Goal: Find specific page/section: Find specific page/section

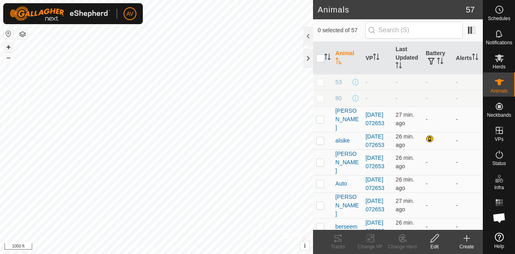
click at [10, 45] on button "+" at bounding box center [9, 47] width 10 height 10
click at [9, 47] on button "+" at bounding box center [9, 47] width 10 height 10
click at [332, 239] on tracks-svg-icon at bounding box center [338, 238] width 32 height 10
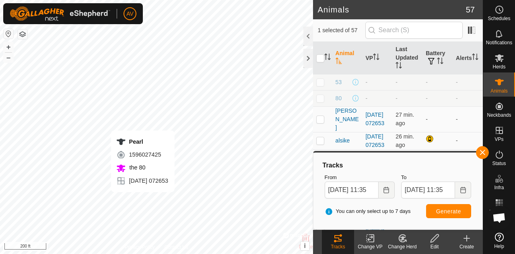
checkbox input "false"
checkbox input "true"
click at [323, 58] on input "checkbox" at bounding box center [320, 58] width 8 height 8
checkbox input "true"
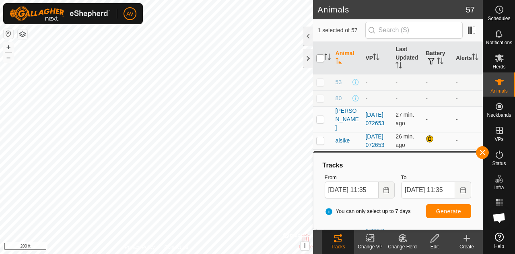
checkbox input "true"
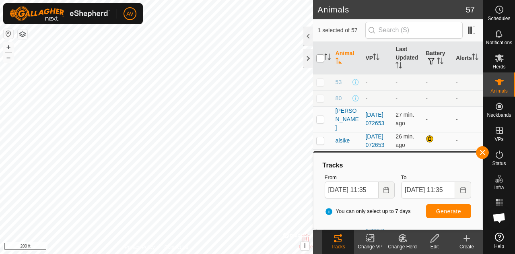
checkbox input "true"
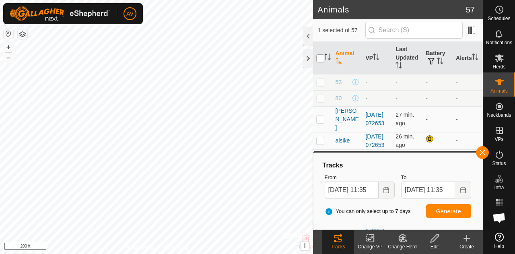
checkbox input "true"
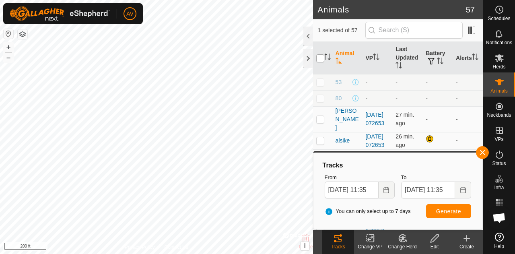
checkbox input "true"
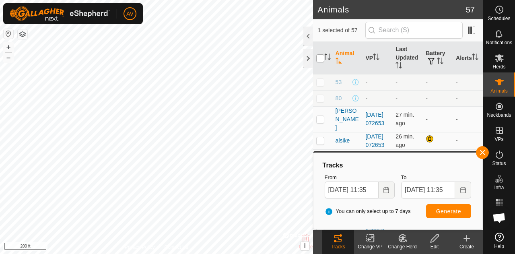
checkbox input "true"
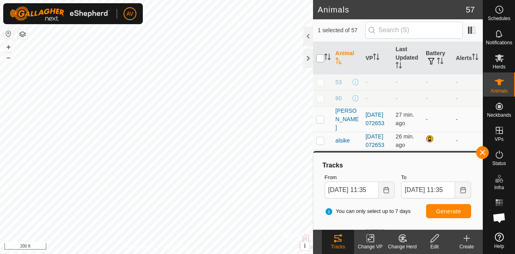
checkbox input "true"
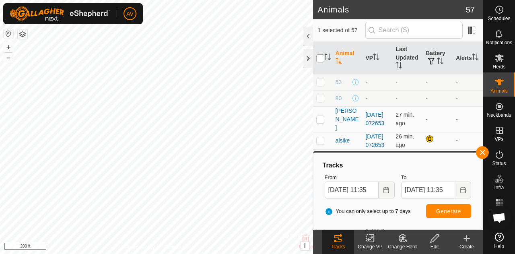
checkbox input "true"
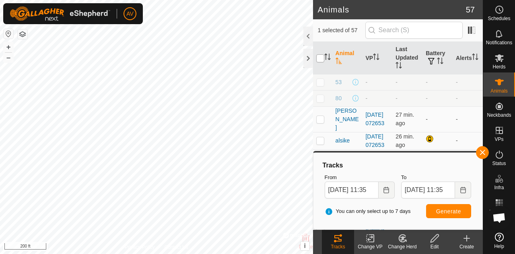
checkbox input "true"
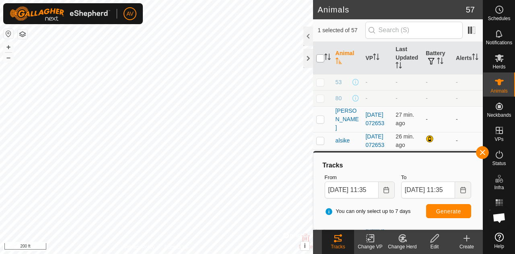
checkbox input "true"
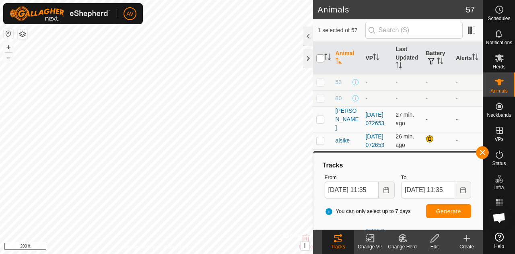
checkbox input "true"
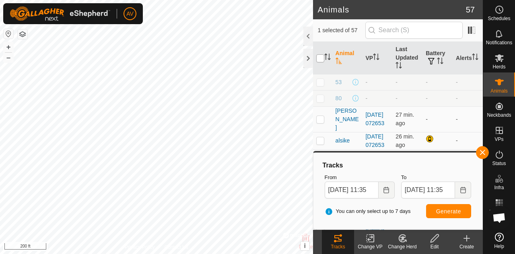
checkbox input "true"
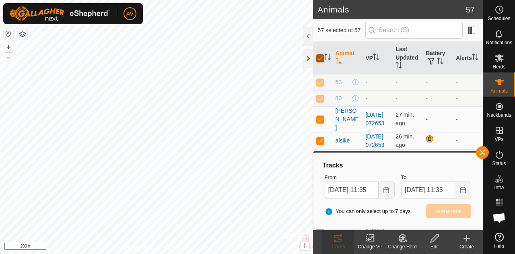
click at [323, 58] on input "checkbox" at bounding box center [320, 58] width 8 height 8
checkbox input "false"
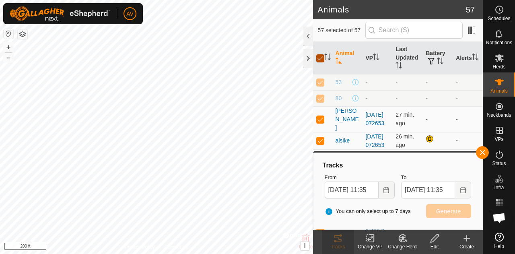
checkbox input "false"
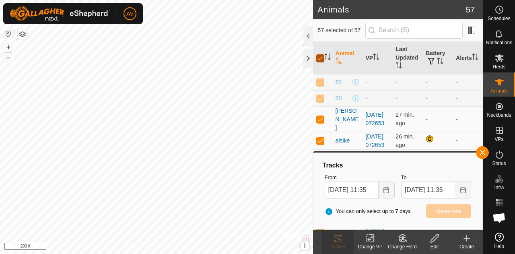
checkbox input "false"
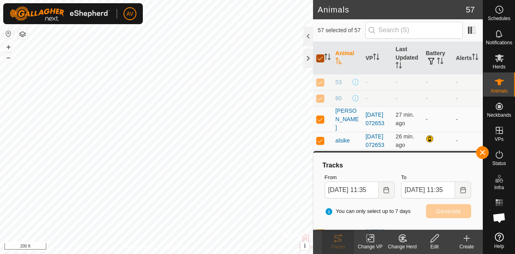
checkbox input "false"
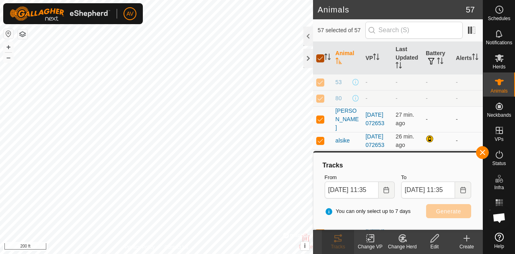
checkbox input "false"
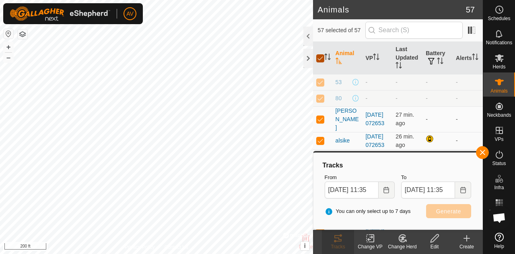
checkbox input "false"
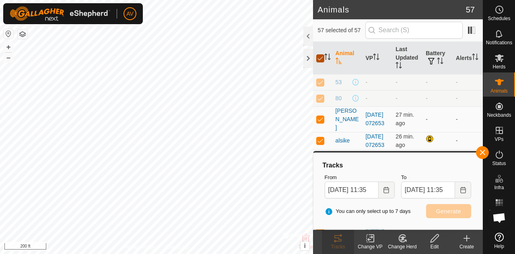
checkbox input "false"
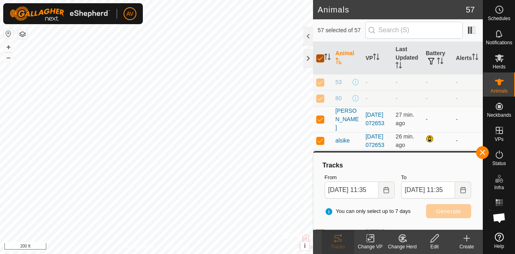
checkbox input "false"
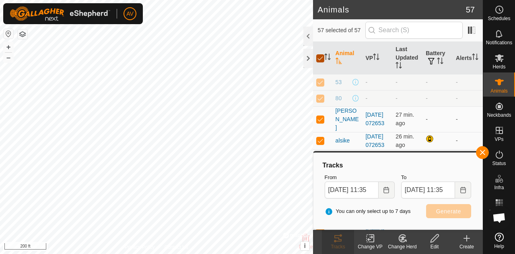
checkbox input "false"
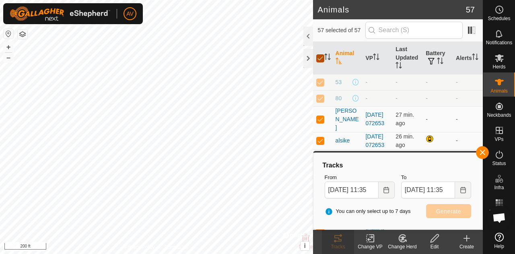
checkbox input "false"
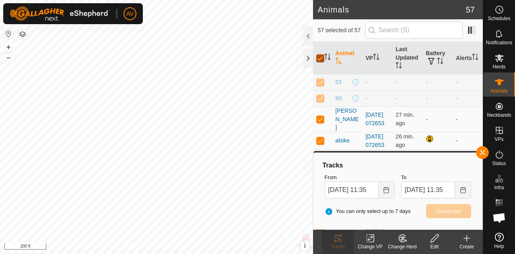
checkbox input "false"
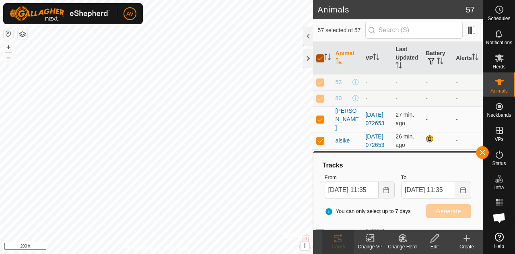
checkbox input "false"
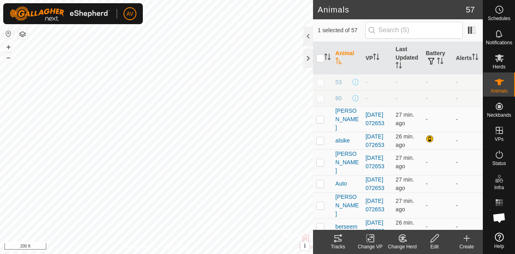
click at [341, 238] on icon at bounding box center [338, 238] width 10 height 10
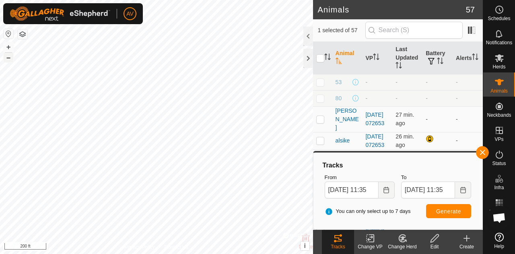
click at [7, 59] on button "–" at bounding box center [9, 58] width 10 height 10
click at [8, 45] on button "+" at bounding box center [9, 47] width 10 height 10
